Goal: Task Accomplishment & Management: Complete application form

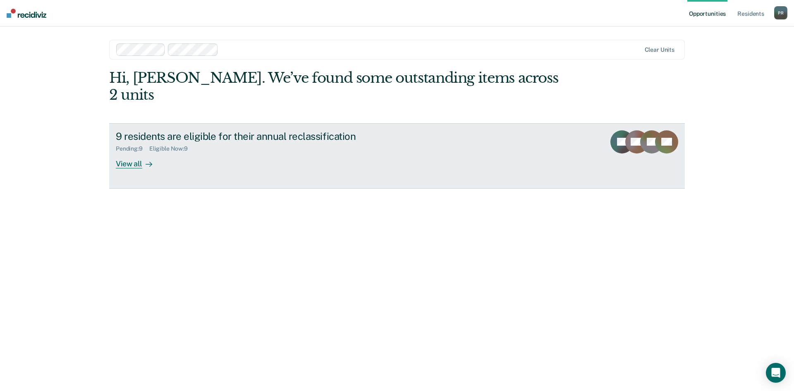
click at [142, 152] on div "View all" at bounding box center [139, 160] width 46 height 16
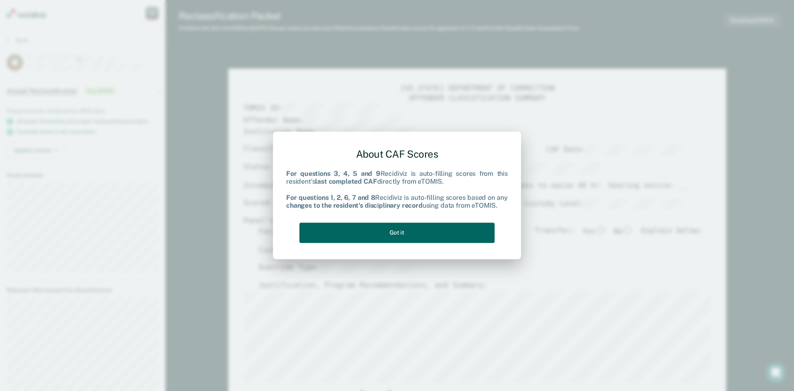
click at [400, 230] on button "Got it" at bounding box center [397, 233] width 195 height 20
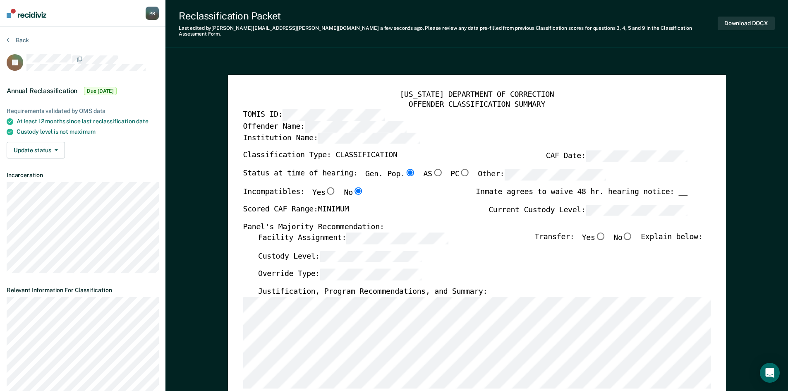
click at [633, 232] on input "No" at bounding box center [627, 235] width 11 height 7
type textarea "x"
radio input "true"
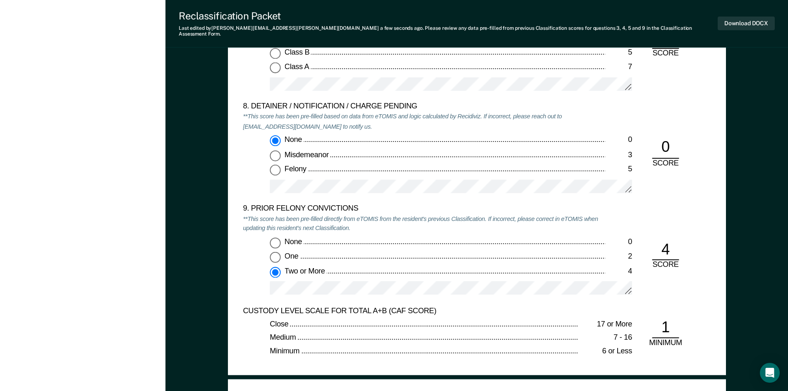
scroll to position [1738, 0]
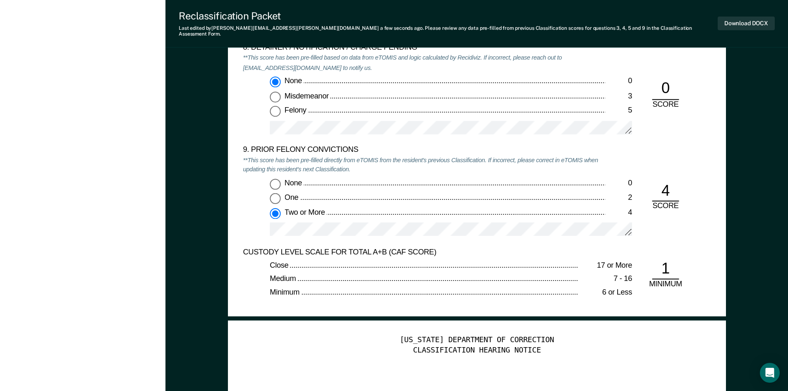
type textarea "x"
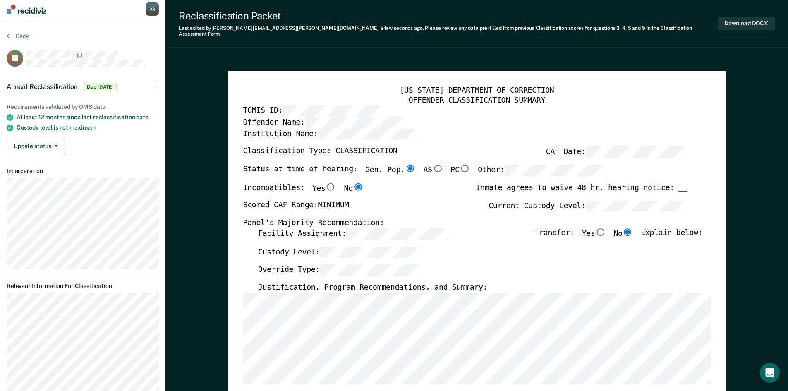
scroll to position [0, 0]
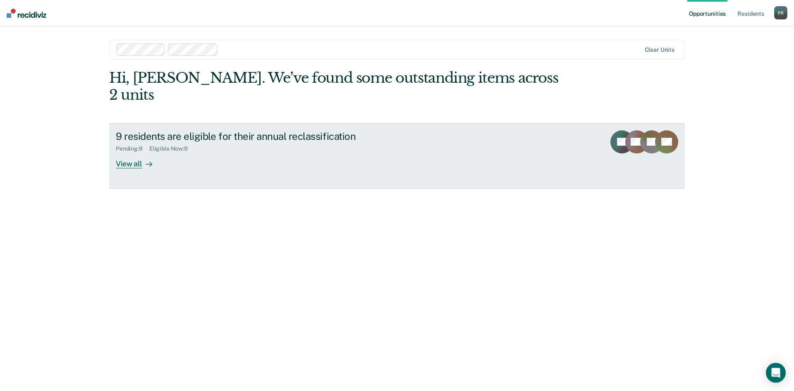
click at [143, 159] on div at bounding box center [147, 164] width 10 height 10
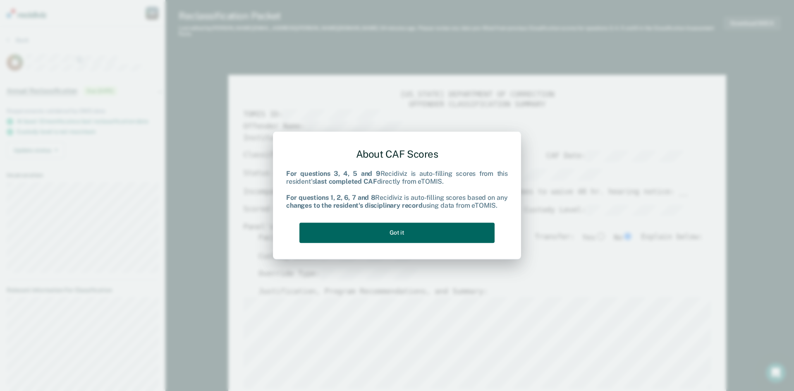
click at [390, 233] on button "Got it" at bounding box center [397, 233] width 195 height 20
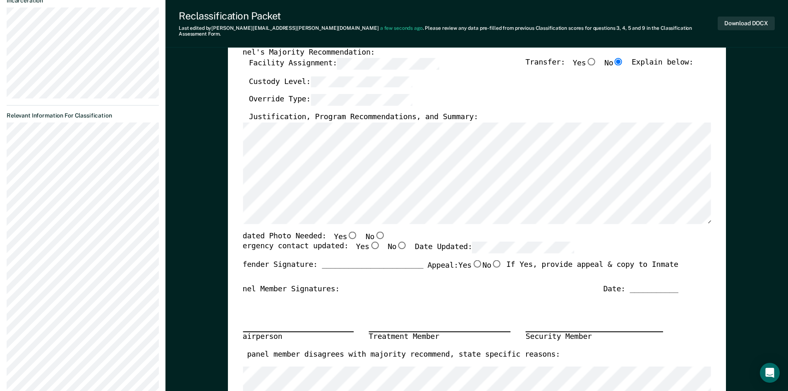
scroll to position [207, 0]
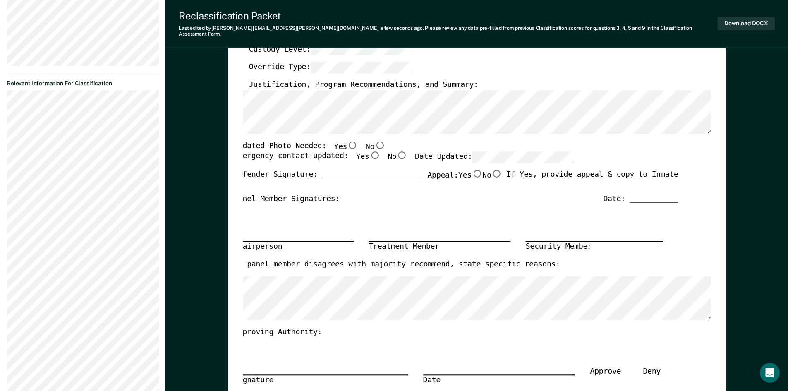
click at [374, 141] on input "No" at bounding box center [379, 144] width 11 height 7
type textarea "x"
radio input "true"
click at [369, 151] on input "Yes" at bounding box center [374, 154] width 11 height 7
type textarea "x"
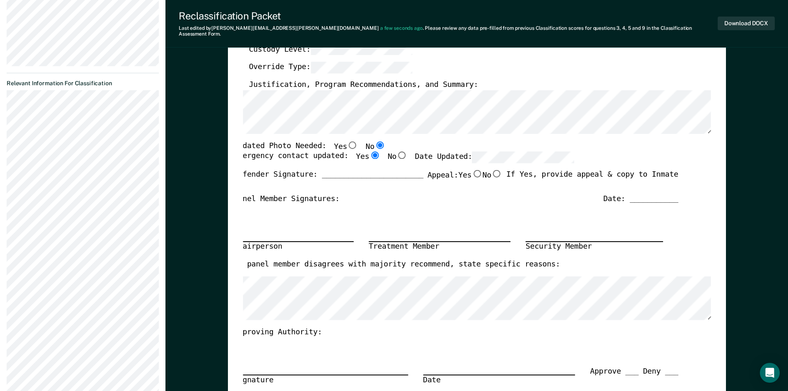
radio input "true"
click at [646, 195] on div "Date: ___________" at bounding box center [640, 199] width 75 height 10
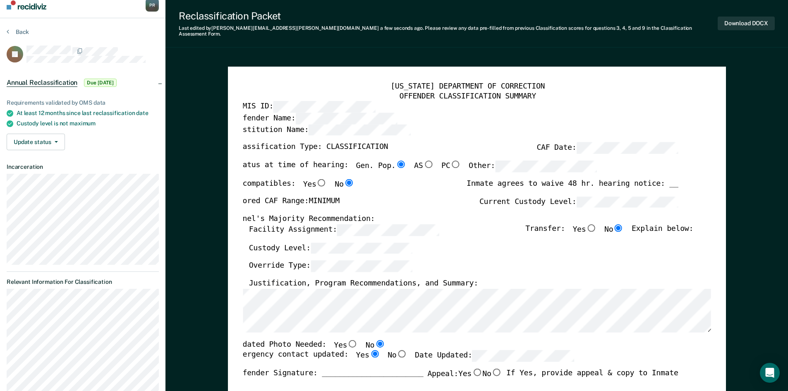
scroll to position [0, 0]
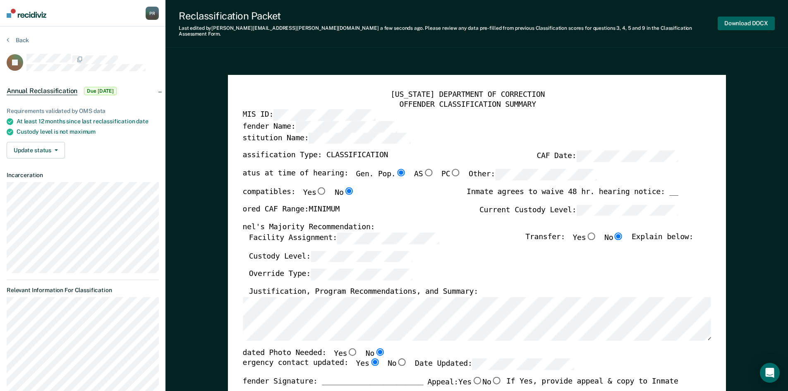
click at [742, 22] on button "Download DOCX" at bounding box center [746, 24] width 57 height 14
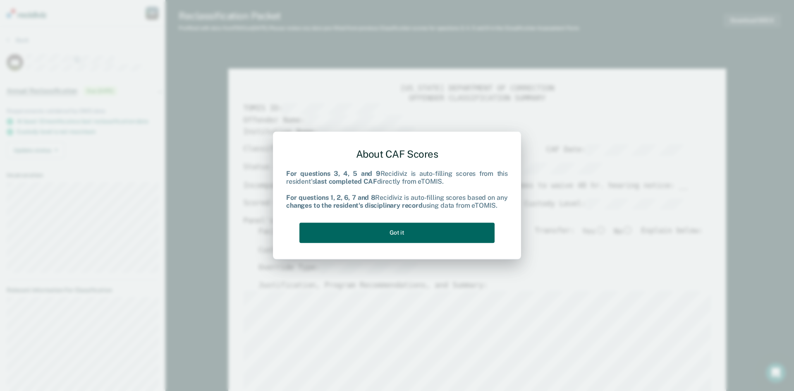
click at [413, 230] on button "Got it" at bounding box center [397, 233] width 195 height 20
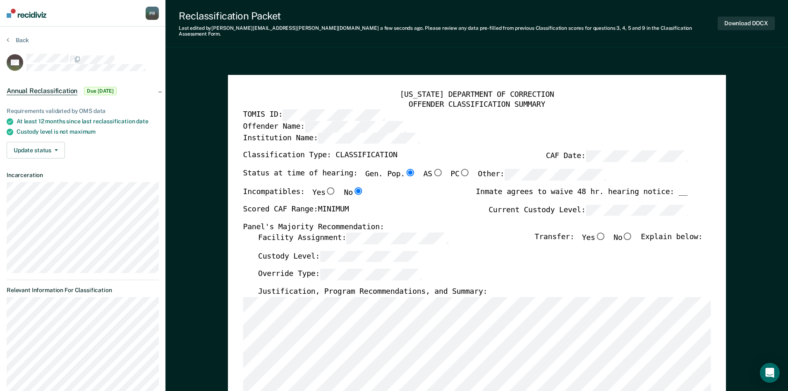
click at [633, 232] on input "No" at bounding box center [627, 235] width 11 height 7
type textarea "x"
radio input "true"
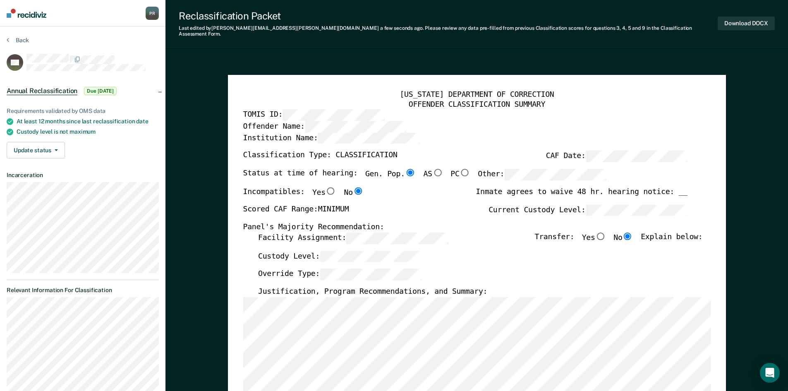
click at [684, 187] on div "Inmate agrees to waive 48 hr. hearing notice: __" at bounding box center [582, 195] width 212 height 17
click at [681, 187] on div "Inmate agrees to waive 48 hr. hearing notice: __" at bounding box center [582, 195] width 212 height 17
click at [679, 187] on div "Inmate agrees to waive 48 hr. hearing notice: __" at bounding box center [582, 195] width 212 height 17
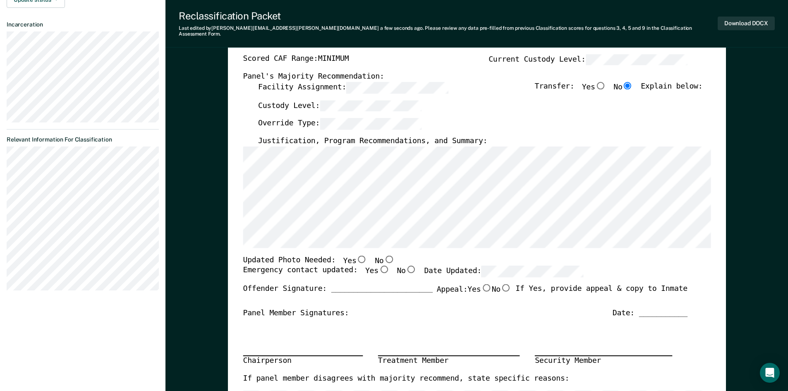
scroll to position [166, 0]
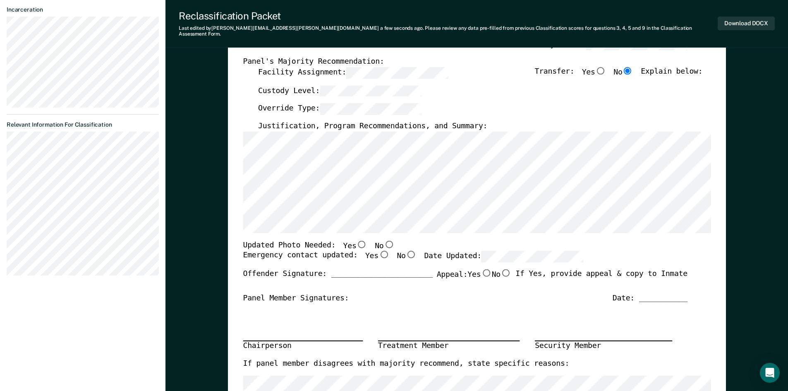
click at [378, 251] on input "Yes" at bounding box center [383, 254] width 11 height 7
type textarea "x"
radio input "true"
click at [384, 240] on input "No" at bounding box center [389, 243] width 11 height 7
type textarea "x"
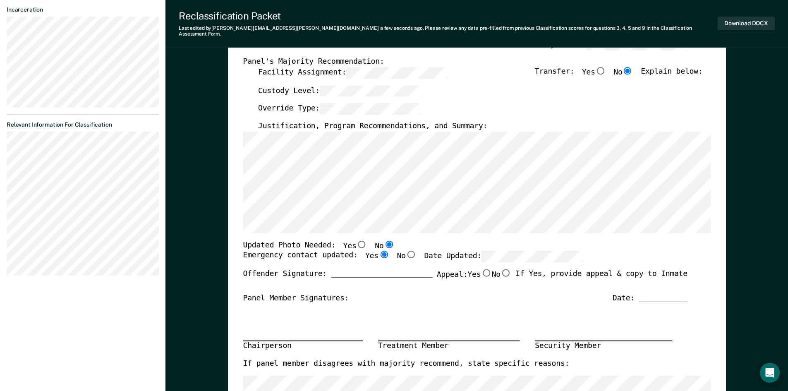
radio input "true"
click at [504, 269] on input "No" at bounding box center [506, 272] width 11 height 7
type textarea "x"
radio input "true"
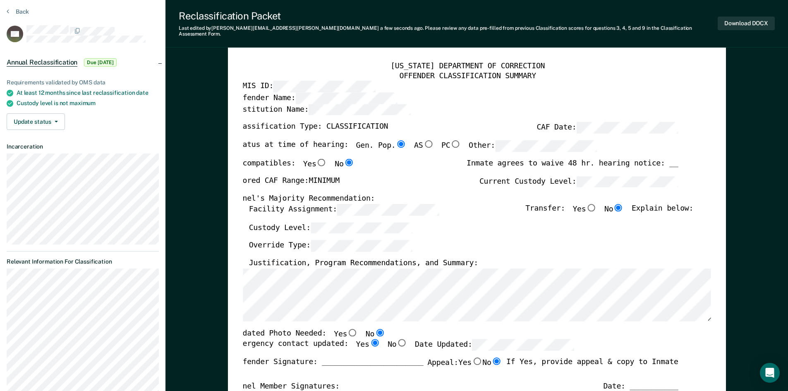
scroll to position [0, 0]
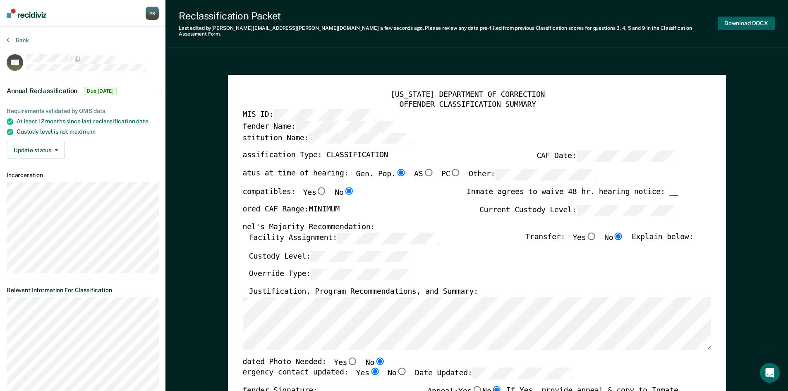
click at [742, 26] on button "Download DOCX" at bounding box center [746, 24] width 57 height 14
type textarea "x"
